Goal: Information Seeking & Learning: Learn about a topic

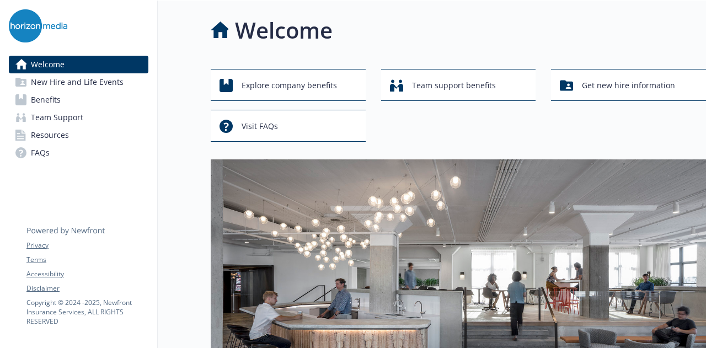
click at [66, 94] on link "Benefits" at bounding box center [79, 100] width 140 height 18
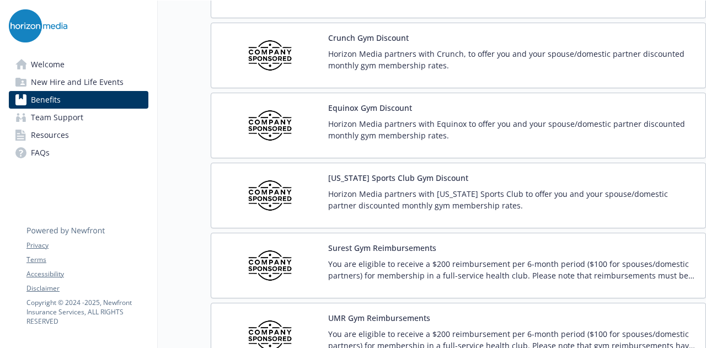
scroll to position [2593, 0]
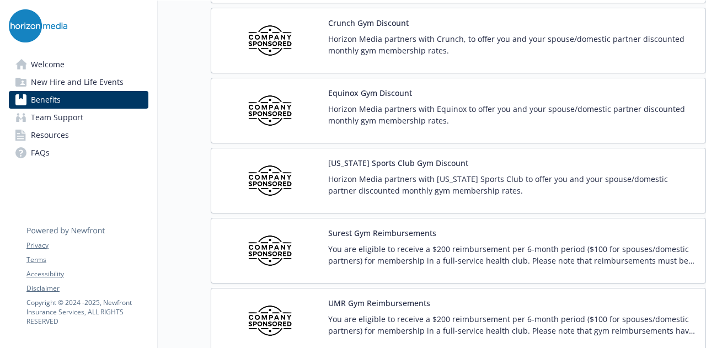
drag, startPoint x: 427, startPoint y: 93, endPoint x: 332, endPoint y: 124, distance: 99.8
click at [332, 124] on div "Equinox Gym Discount Horizon Media partners with Equinox to offer you and your …" at bounding box center [458, 111] width 495 height 66
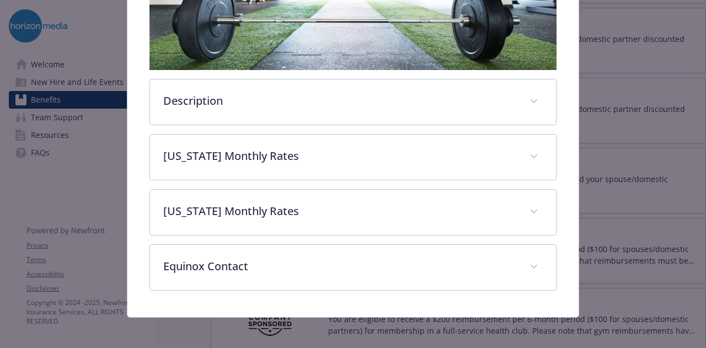
scroll to position [301, 0]
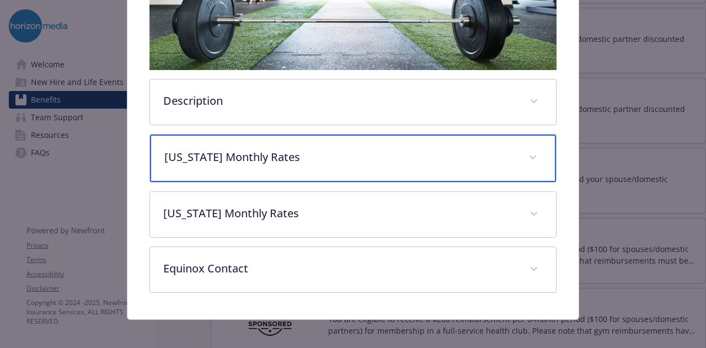
click at [306, 141] on div "[US_STATE] Monthly Rates" at bounding box center [352, 158] width 405 height 47
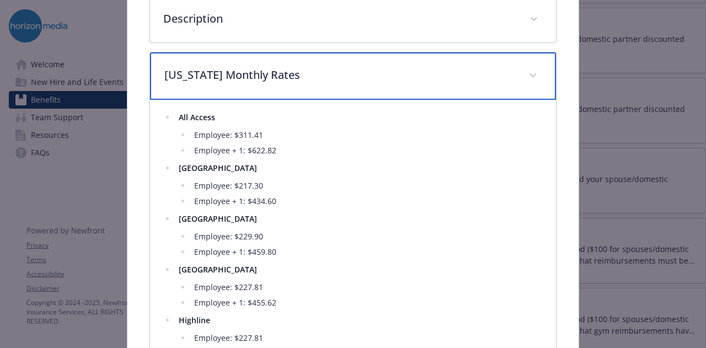
scroll to position [356, 0]
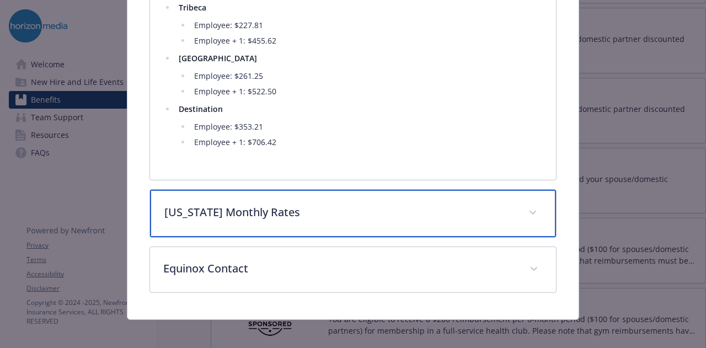
click at [213, 193] on div "[US_STATE] Monthly Rates" at bounding box center [352, 213] width 405 height 47
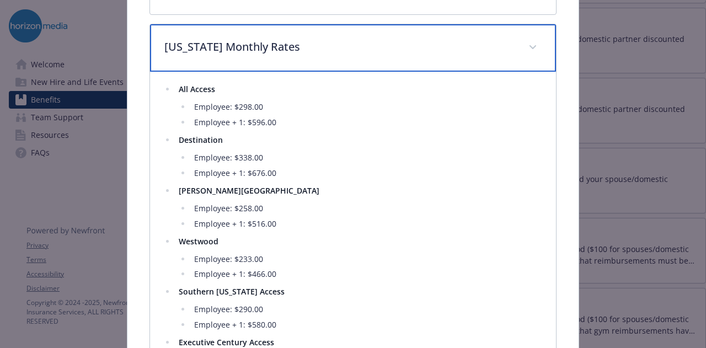
click at [493, 39] on p "[US_STATE] Monthly Rates" at bounding box center [339, 47] width 350 height 17
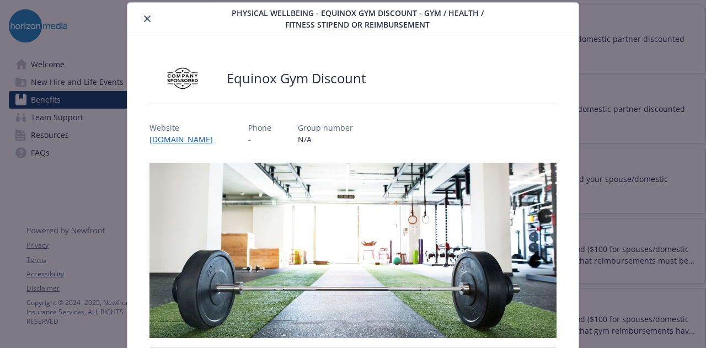
scroll to position [0, 0]
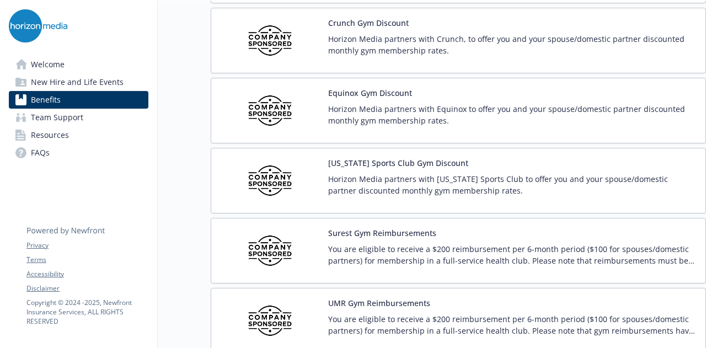
click at [280, 43] on img at bounding box center [269, 40] width 99 height 47
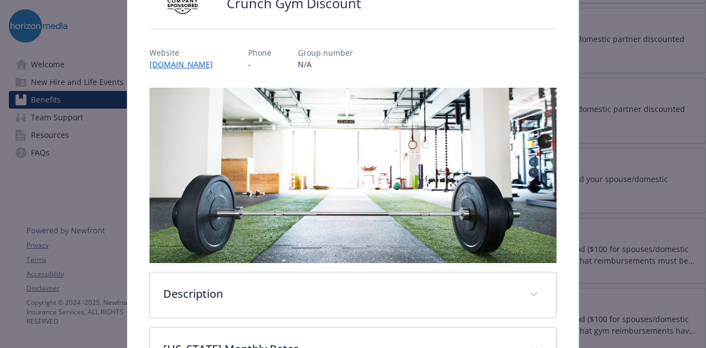
scroll to position [309, 0]
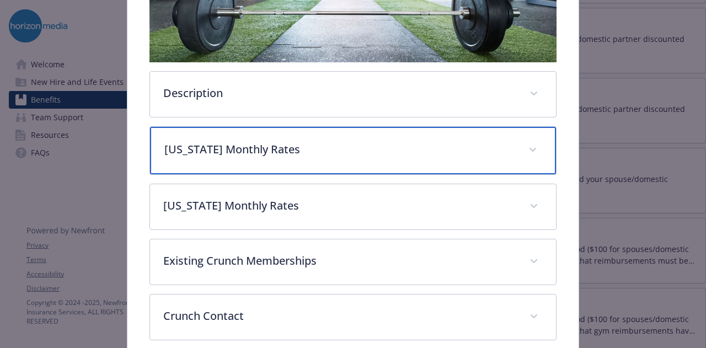
click at [308, 144] on p "[US_STATE] Monthly Rates" at bounding box center [339, 149] width 350 height 17
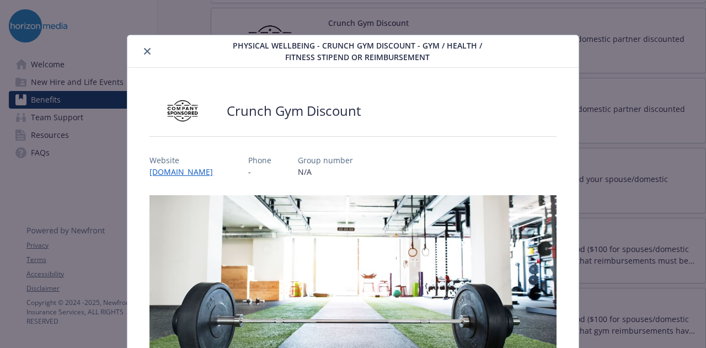
scroll to position [0, 0]
click at [533, 64] on div "Physical Wellbeing - Crunch Gym Discount - Gym / Health / Fitness Stipend or re…" at bounding box center [352, 52] width 451 height 33
click at [148, 49] on icon "close" at bounding box center [147, 52] width 7 height 7
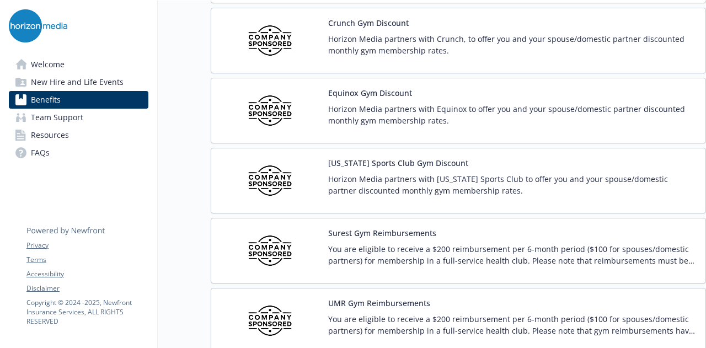
click at [269, 159] on img at bounding box center [269, 180] width 99 height 47
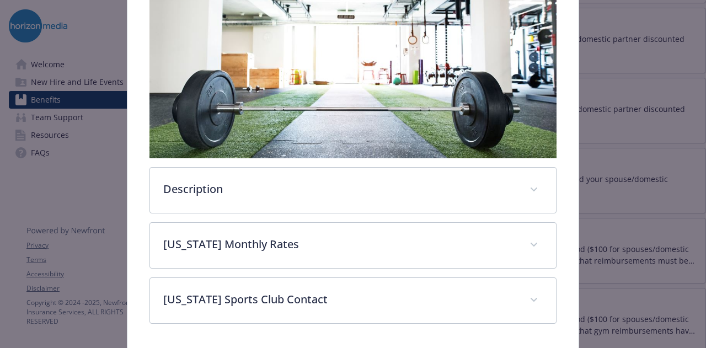
scroll to position [247, 0]
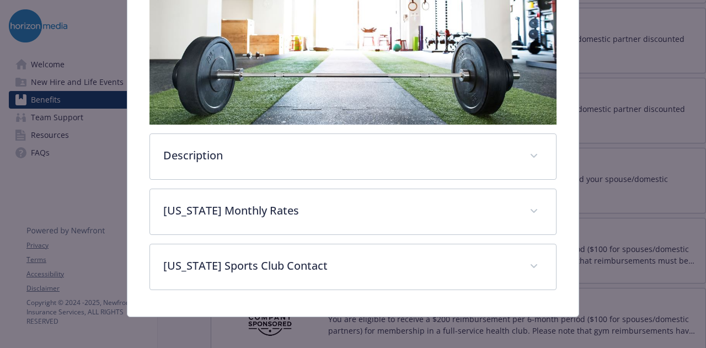
click at [264, 183] on div "Description Horizon Media partners with [US_STATE] Sports Club to offer you and…" at bounding box center [352, 119] width 407 height 341
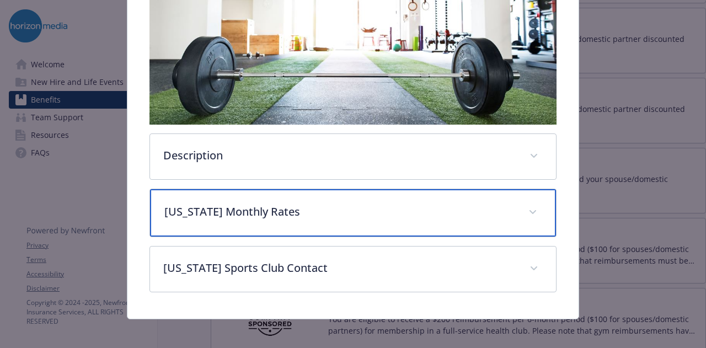
click at [264, 204] on p "[US_STATE] Monthly Rates" at bounding box center [339, 212] width 350 height 17
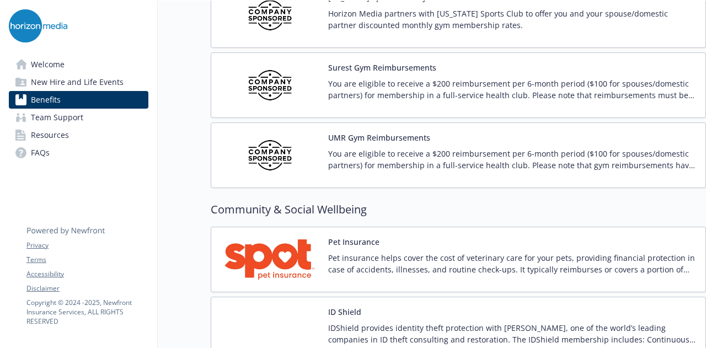
scroll to position [2915, 0]
